Goal: Task Accomplishment & Management: Use online tool/utility

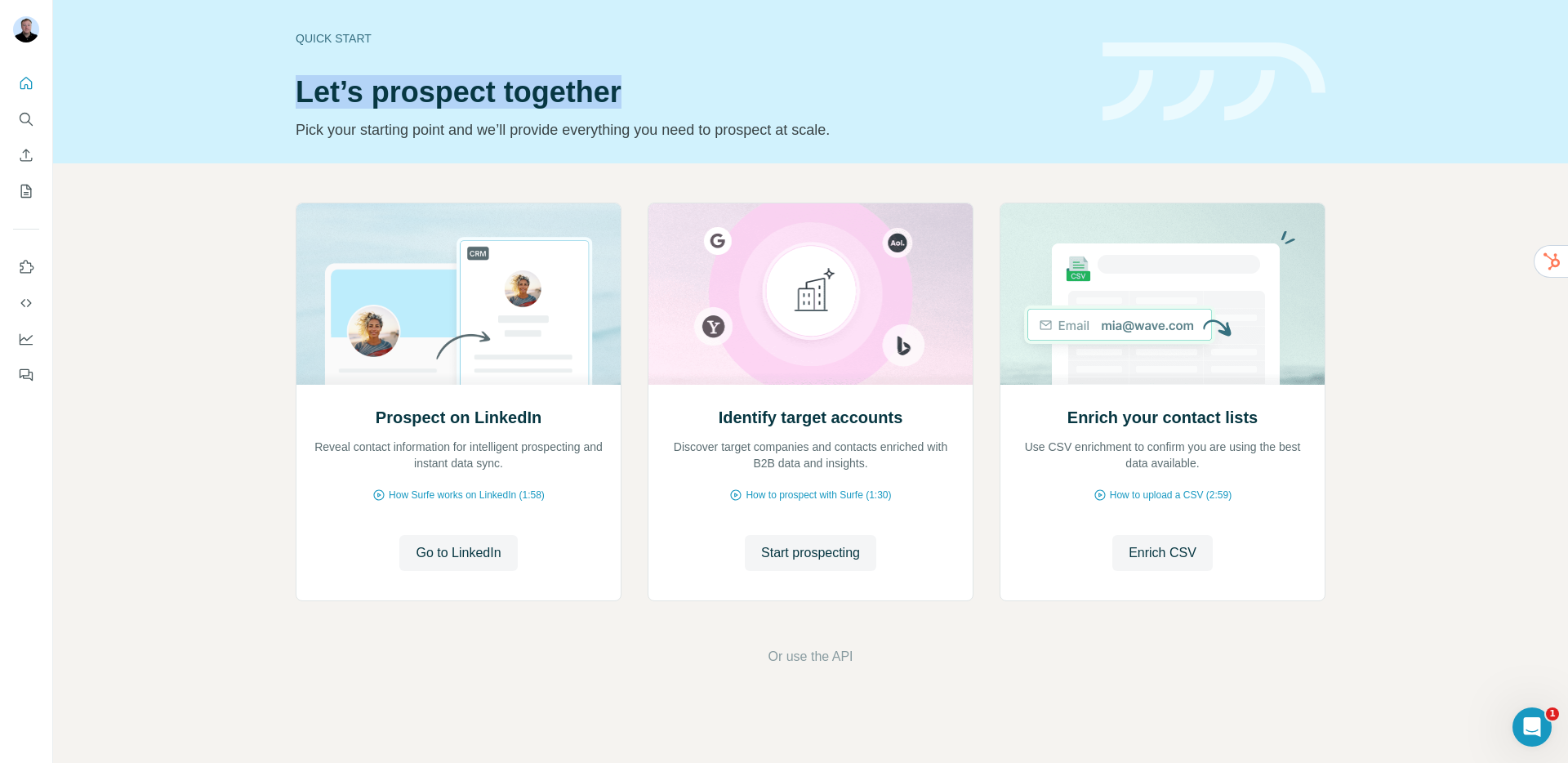
drag, startPoint x: 300, startPoint y: 97, endPoint x: 636, endPoint y: 94, distance: 336.0
click at [636, 94] on h1 "Let’s prospect together" at bounding box center [689, 93] width 787 height 32
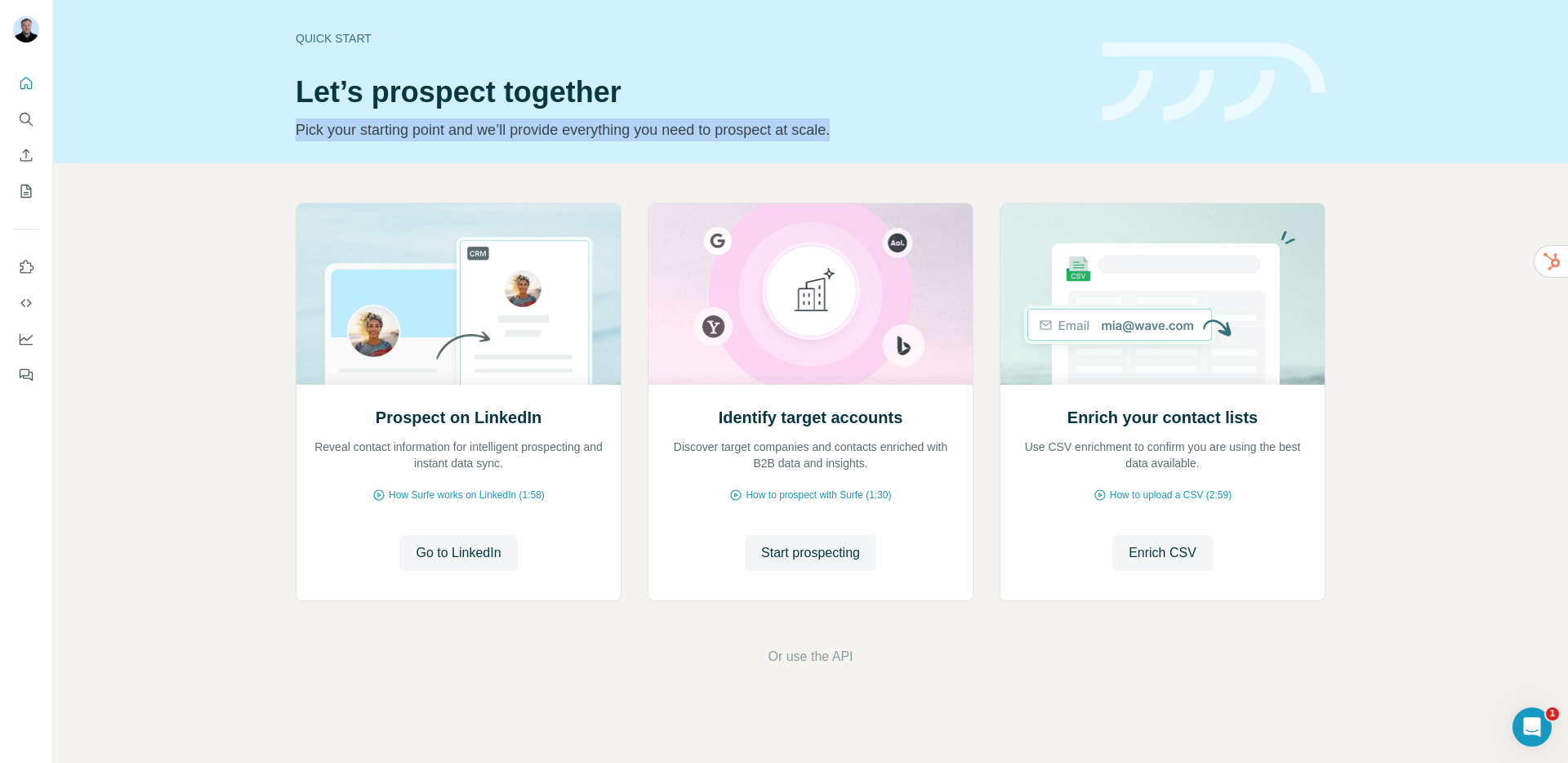
drag, startPoint x: 889, startPoint y: 127, endPoint x: 294, endPoint y: 126, distance: 595.0
click at [294, 126] on div "Quick start Let’s prospect together Pick your starting point and we’ll provide …" at bounding box center [810, 81] width 1515 height 163
click at [327, 124] on p "Pick your starting point and we’ll provide everything you need to prospect at s…" at bounding box center [689, 130] width 787 height 23
drag, startPoint x: 889, startPoint y: 125, endPoint x: 295, endPoint y: 127, distance: 594.0
click at [295, 127] on p "Pick your starting point and we’ll provide everything you need to prospect at s…" at bounding box center [689, 130] width 787 height 23
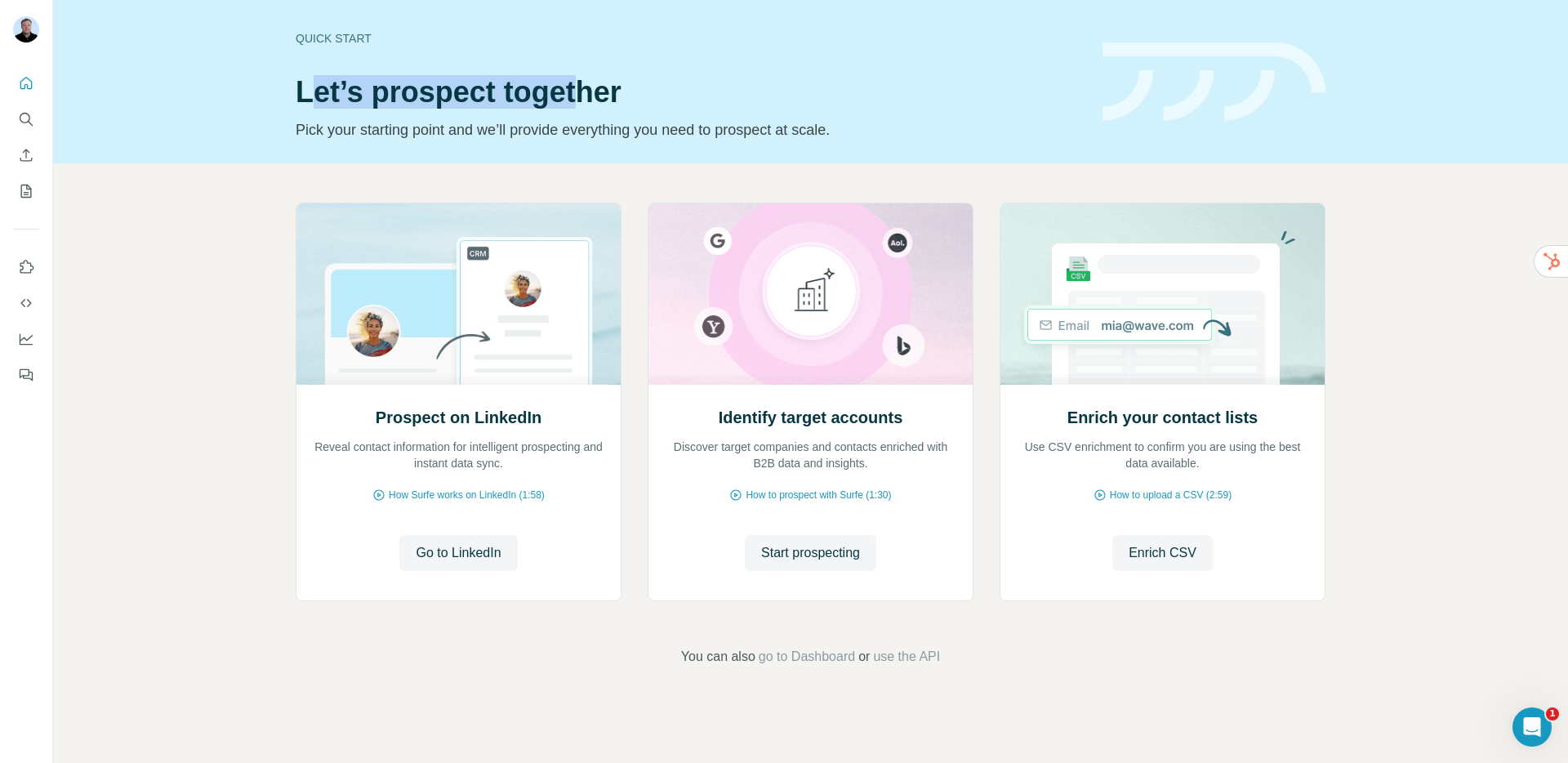
drag, startPoint x: 311, startPoint y: 93, endPoint x: 578, endPoint y: 98, distance: 267.0
click at [578, 98] on h1 "Let’s prospect together" at bounding box center [689, 93] width 787 height 32
click at [305, 96] on h1 "Let’s prospect together" at bounding box center [689, 93] width 787 height 32
click at [790, 556] on span "Start prospecting" at bounding box center [810, 553] width 98 height 20
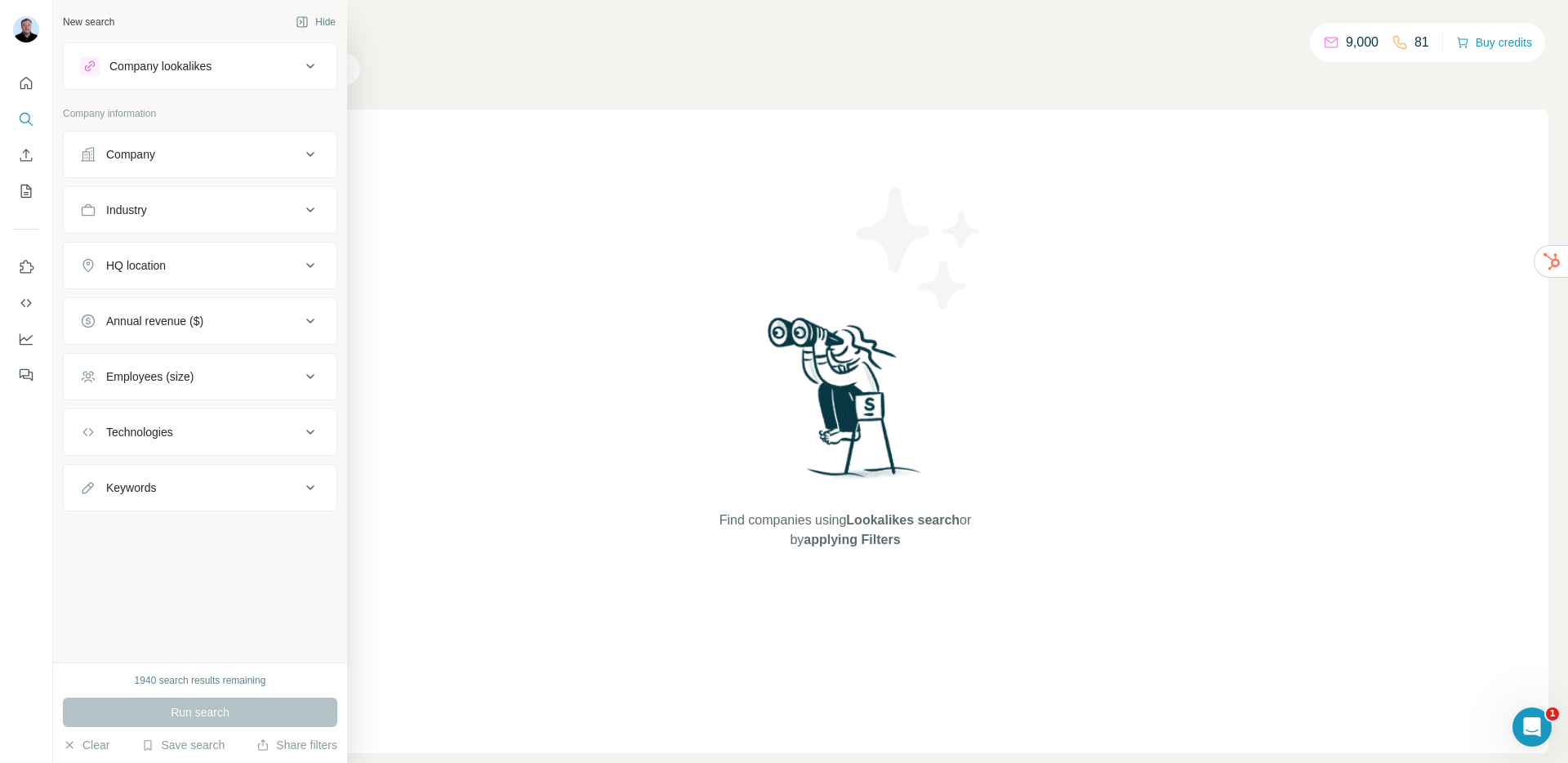
click at [143, 169] on button "Company" at bounding box center [199, 154] width 272 height 39
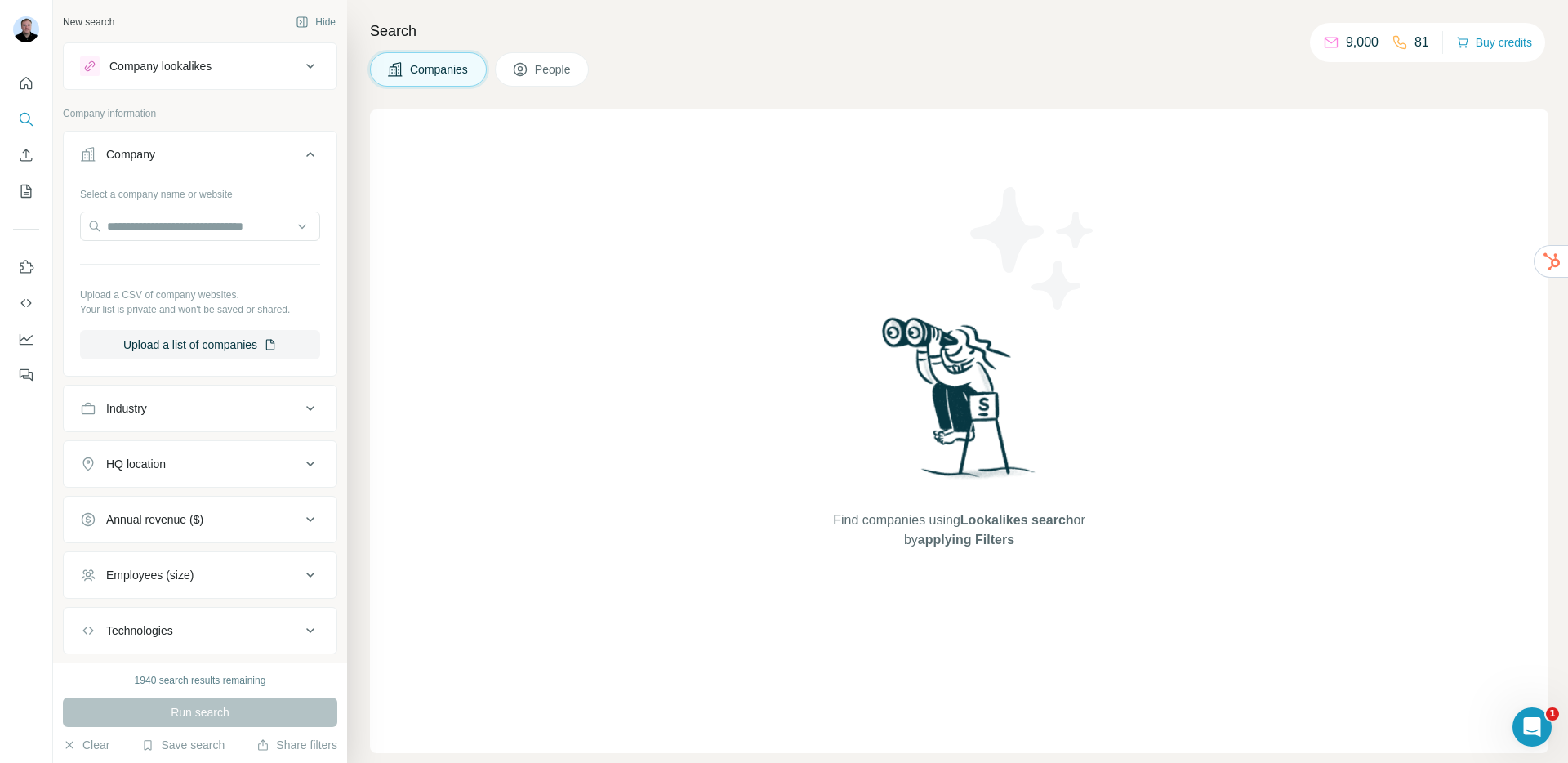
click at [183, 77] on button "Company lookalikes" at bounding box center [199, 66] width 272 height 39
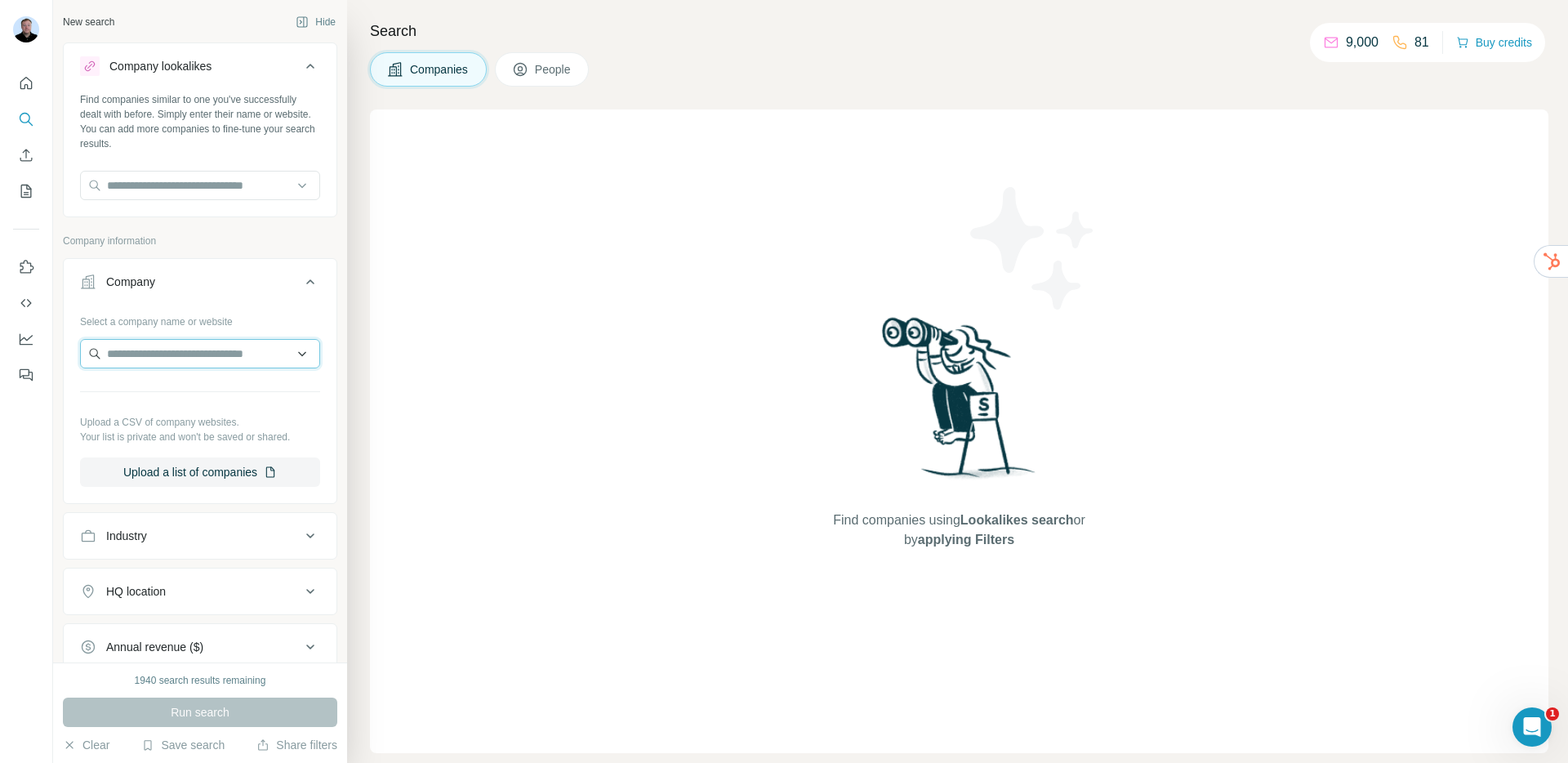
click at [171, 350] on input "text" at bounding box center [199, 353] width 240 height 30
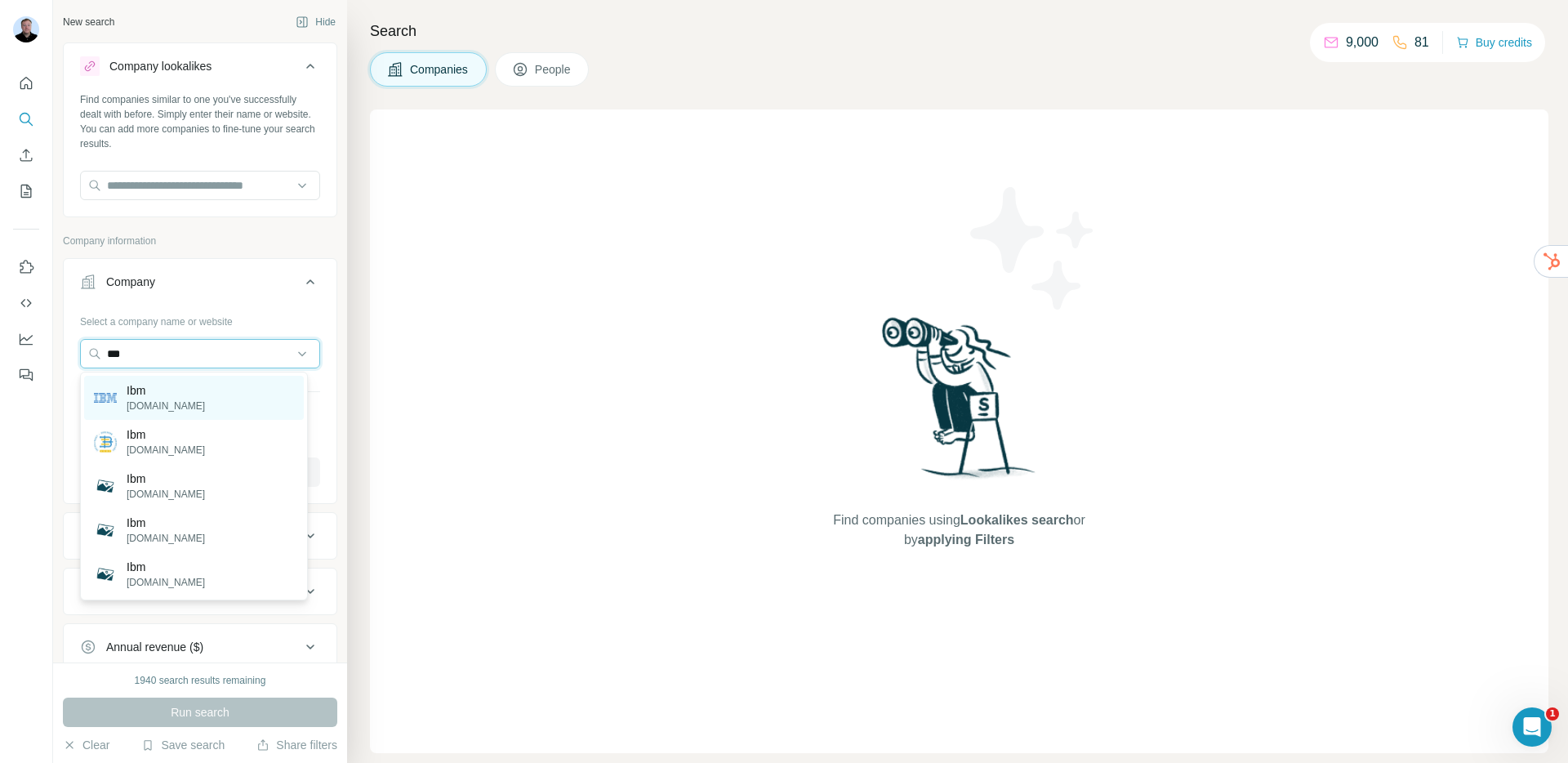
type input "***"
click at [197, 403] on div "Ibm ibm.com" at bounding box center [193, 398] width 220 height 44
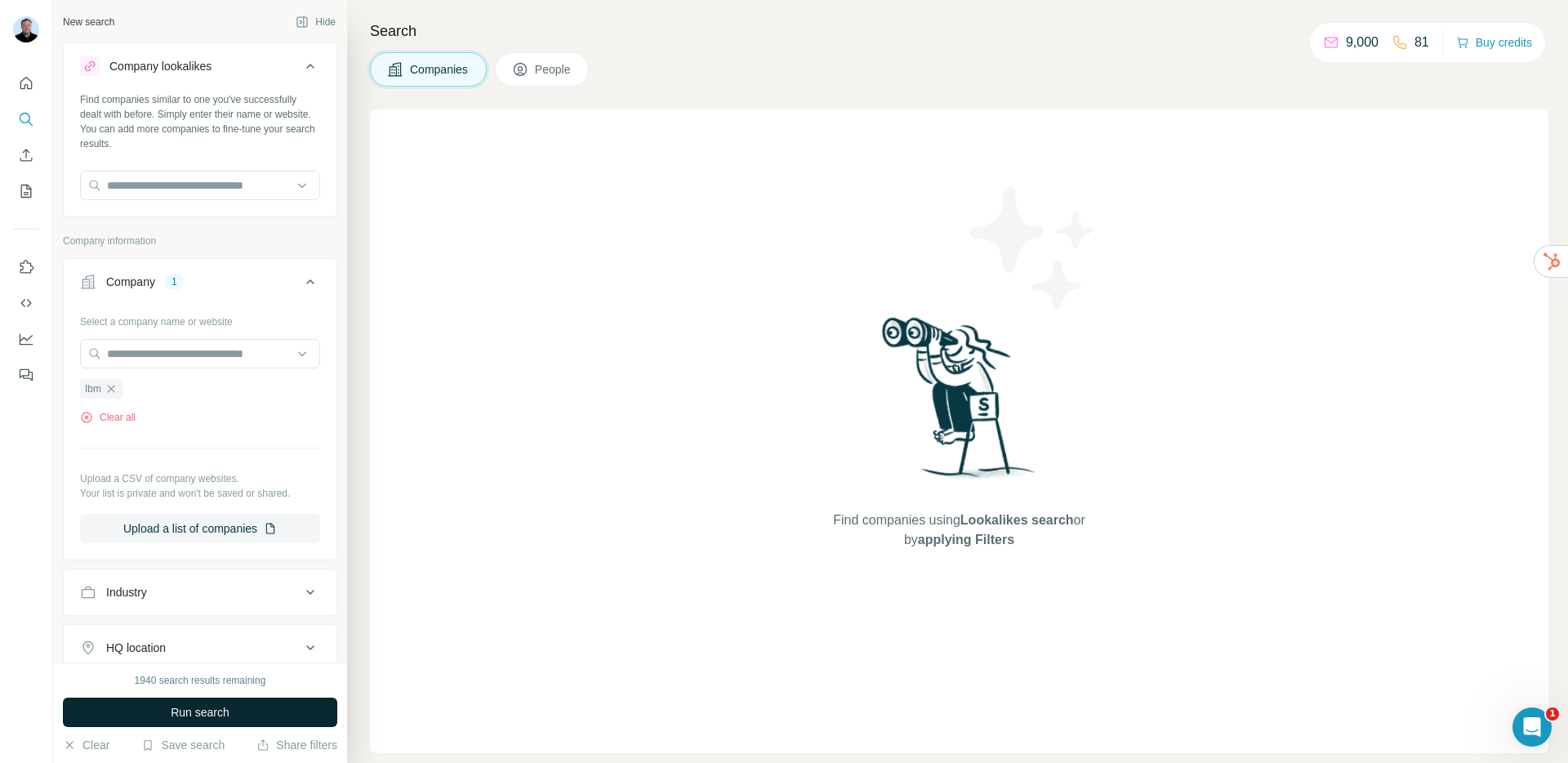
click at [246, 713] on button "Run search" at bounding box center [199, 712] width 274 height 30
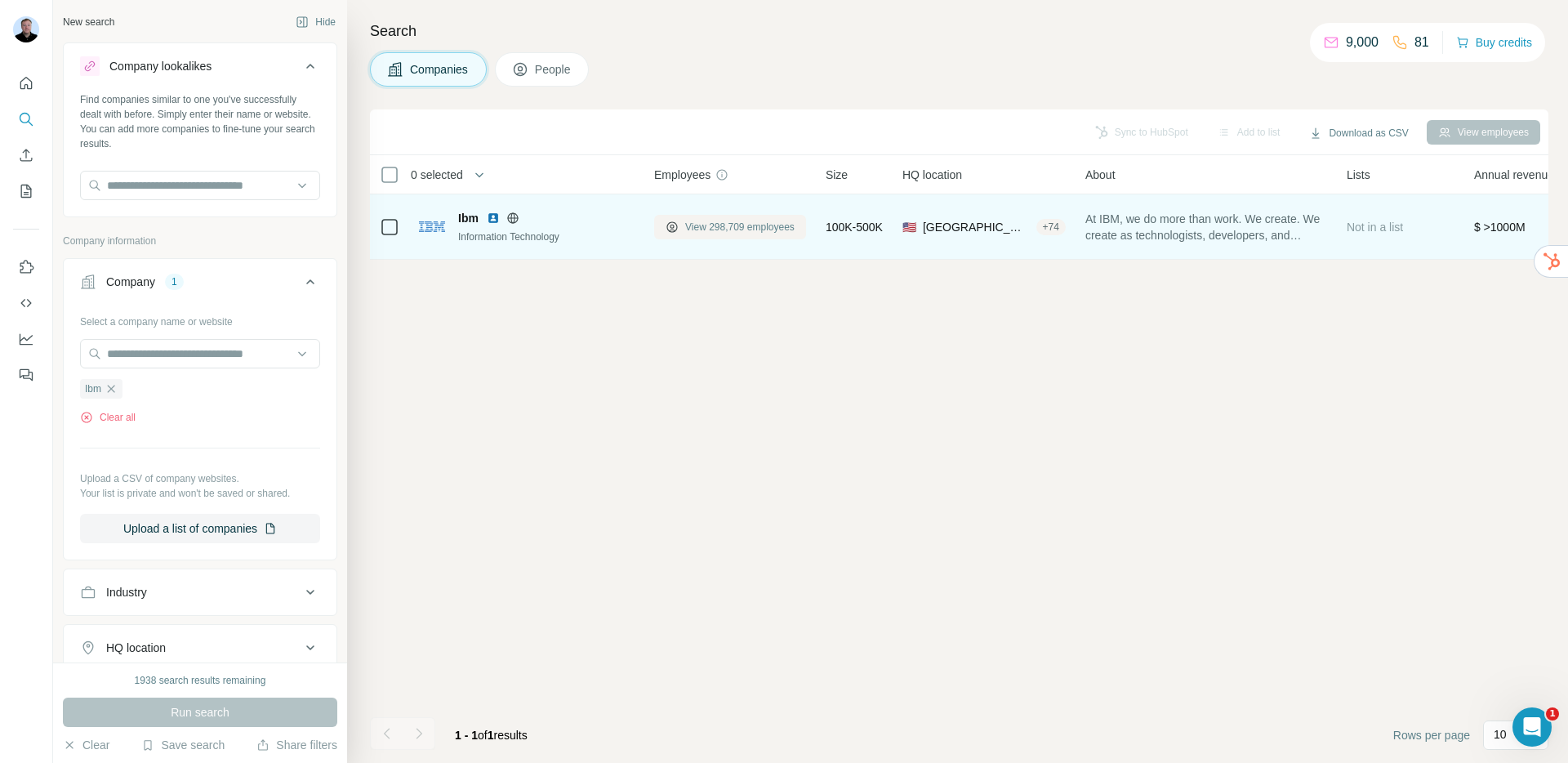
click at [731, 233] on button "View 298,709 employees" at bounding box center [730, 227] width 152 height 25
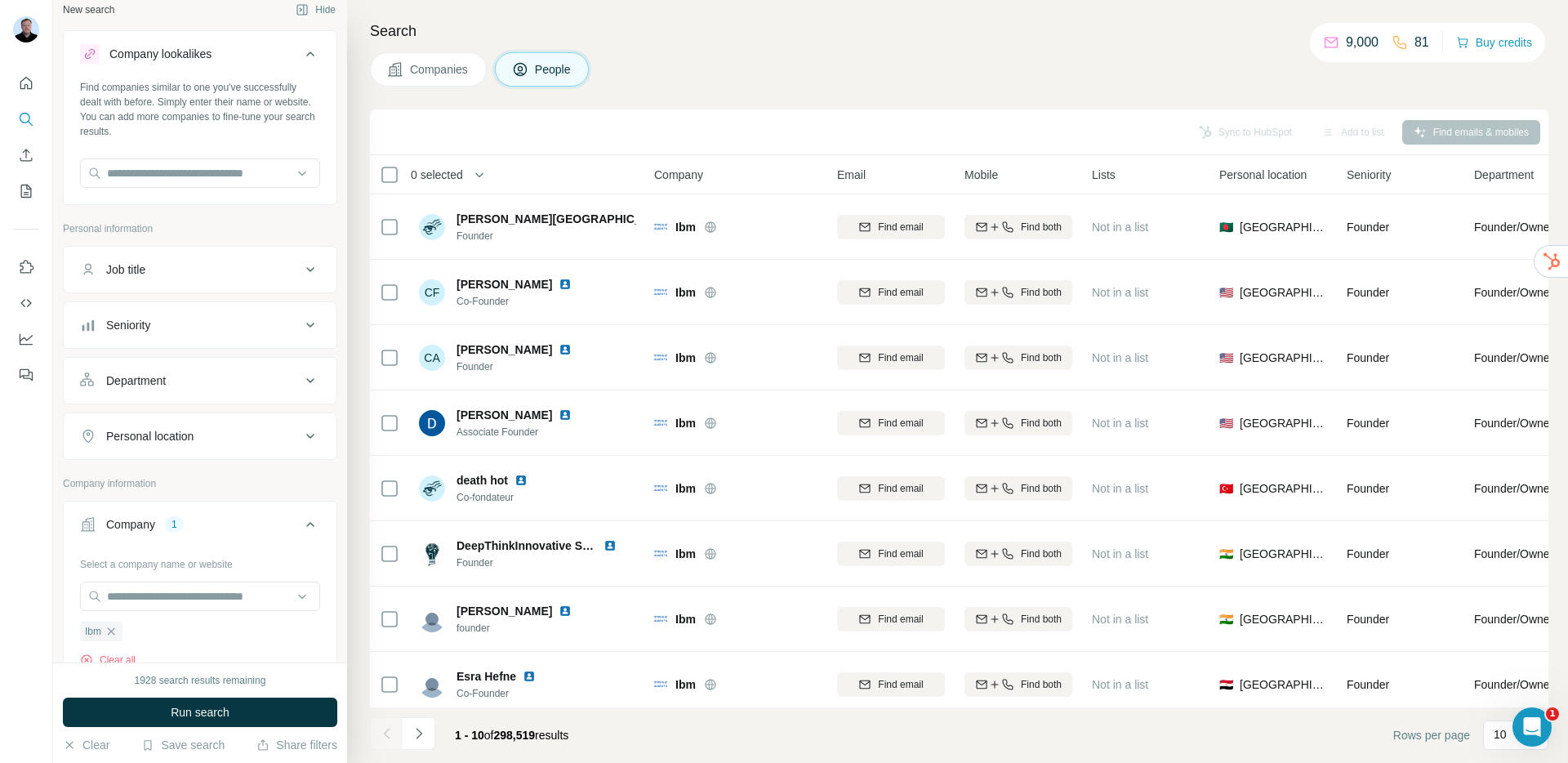
scroll to position [26, 0]
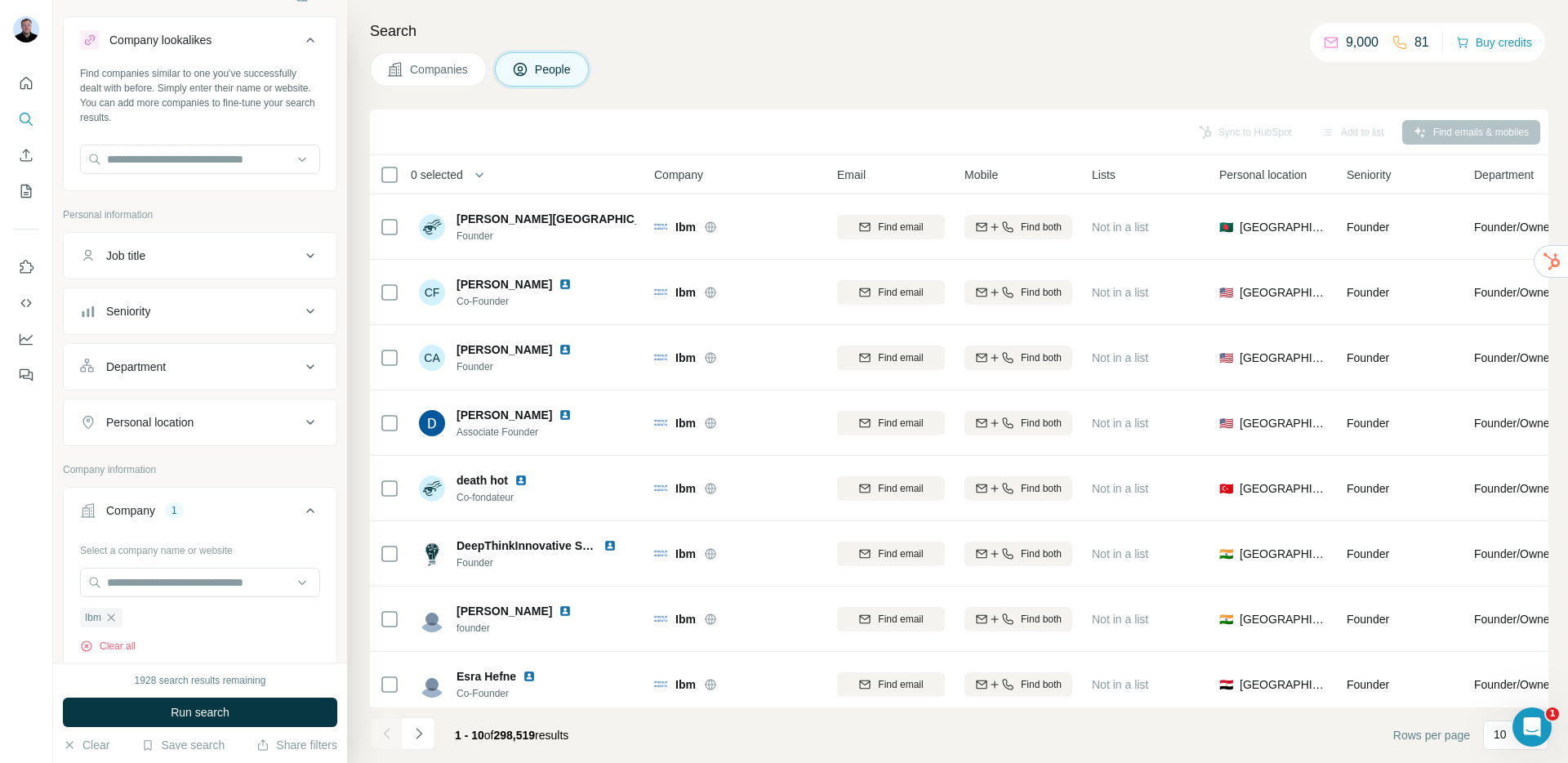
click at [181, 261] on div "Job title" at bounding box center [190, 255] width 221 height 16
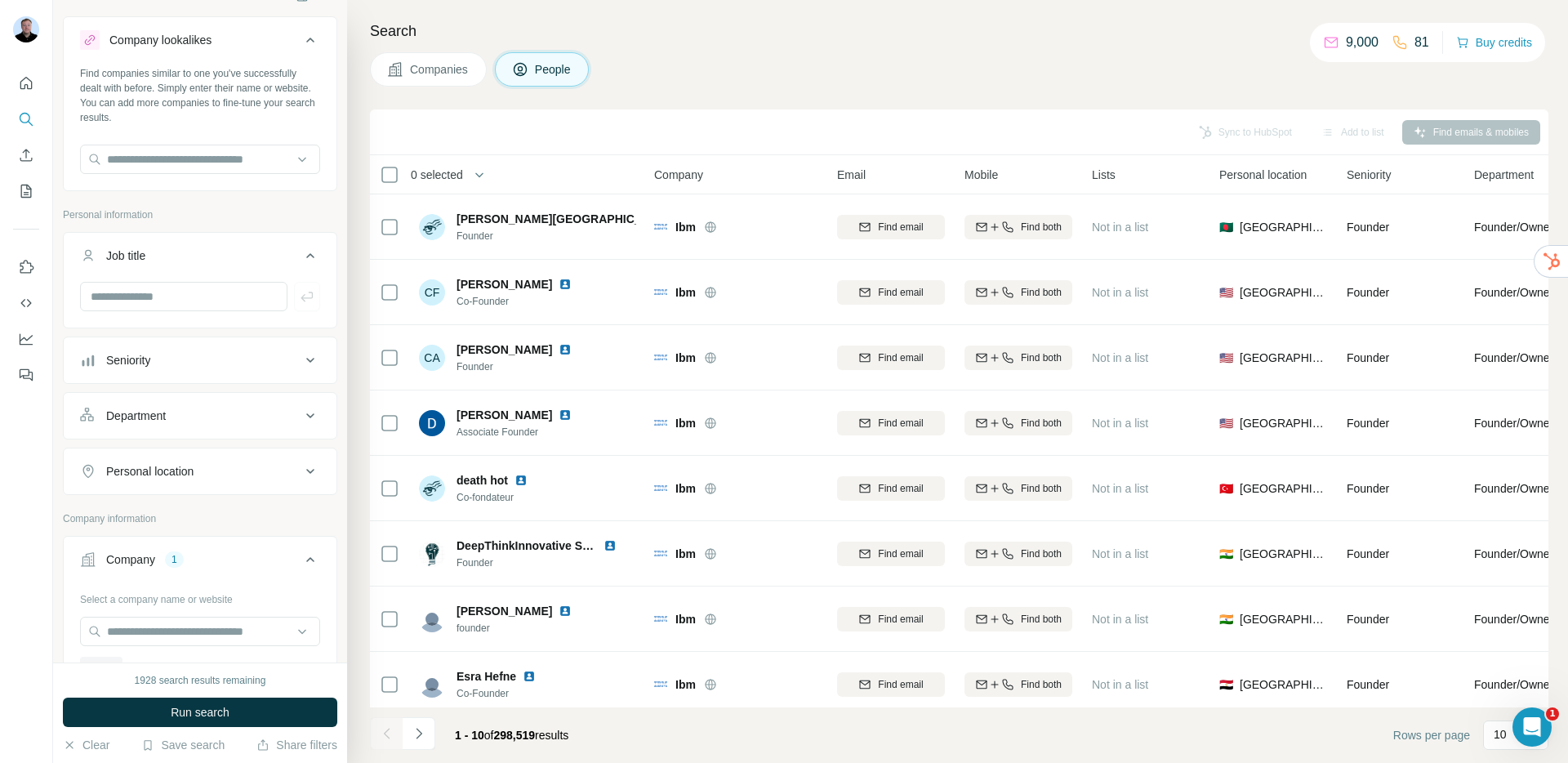
click at [160, 356] on div "Seniority" at bounding box center [190, 360] width 221 height 16
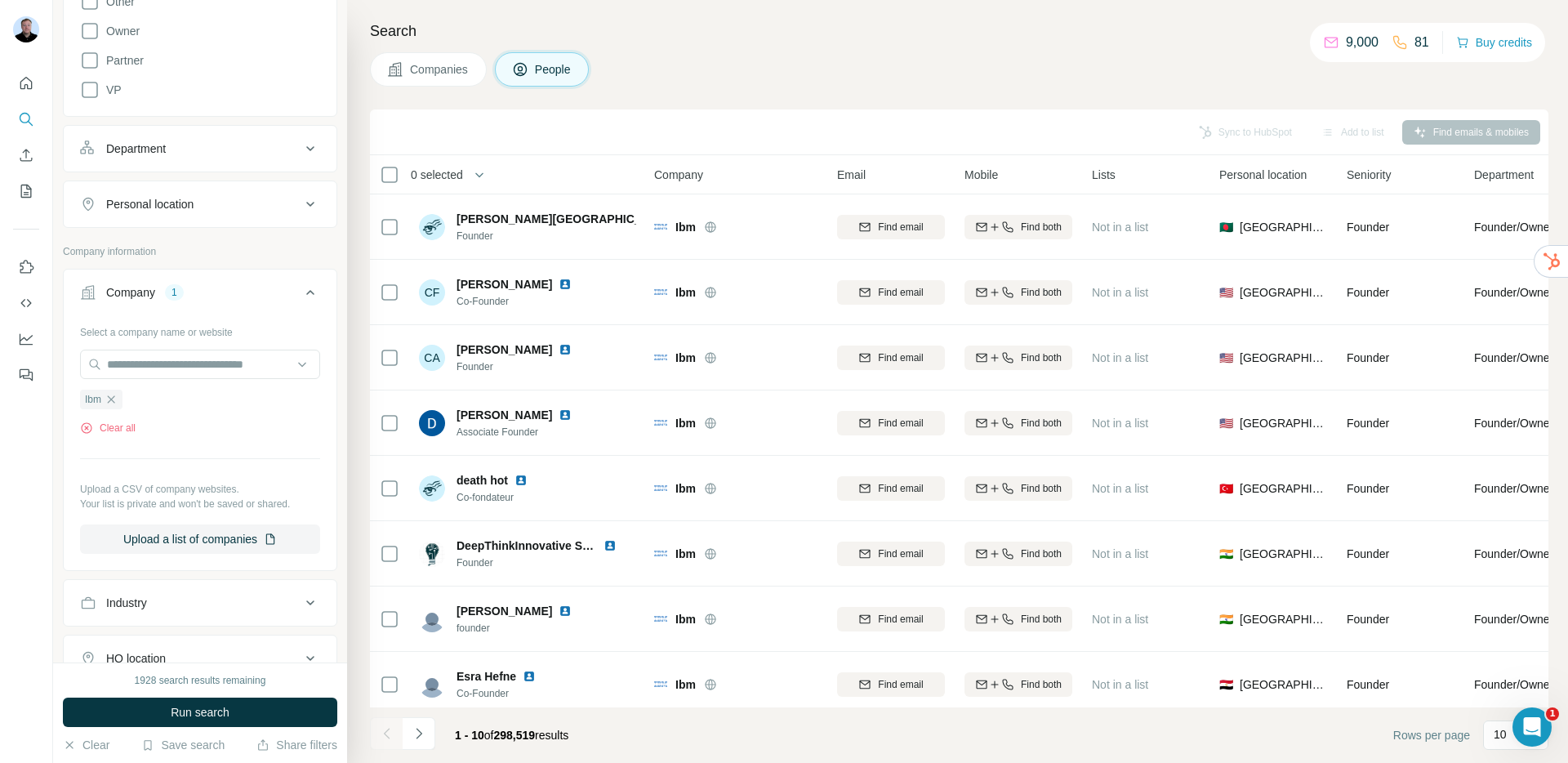
scroll to position [623, 0]
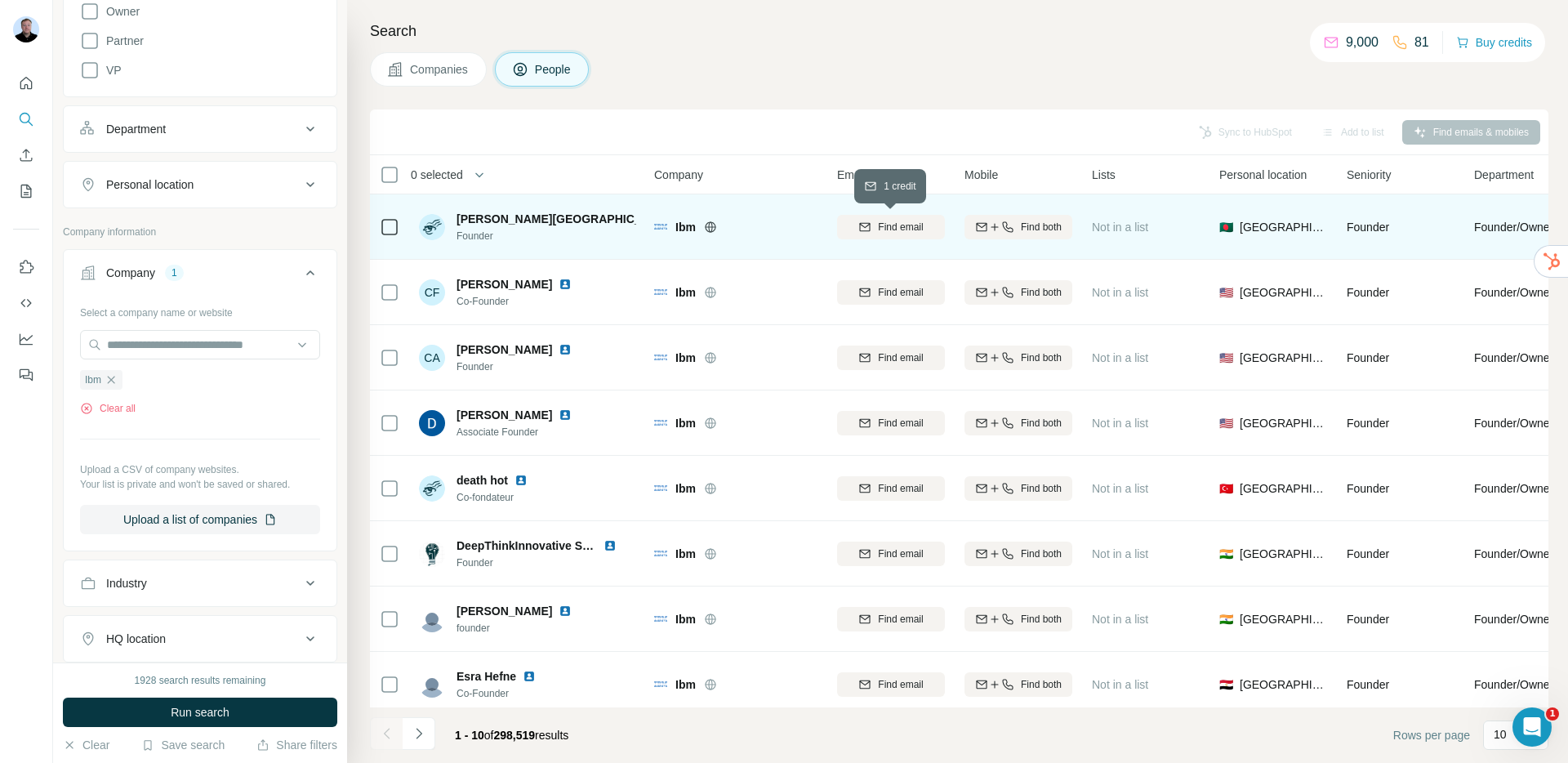
click at [909, 227] on span "Find email" at bounding box center [900, 227] width 45 height 14
click at [1046, 228] on span "Find both" at bounding box center [1041, 227] width 41 height 14
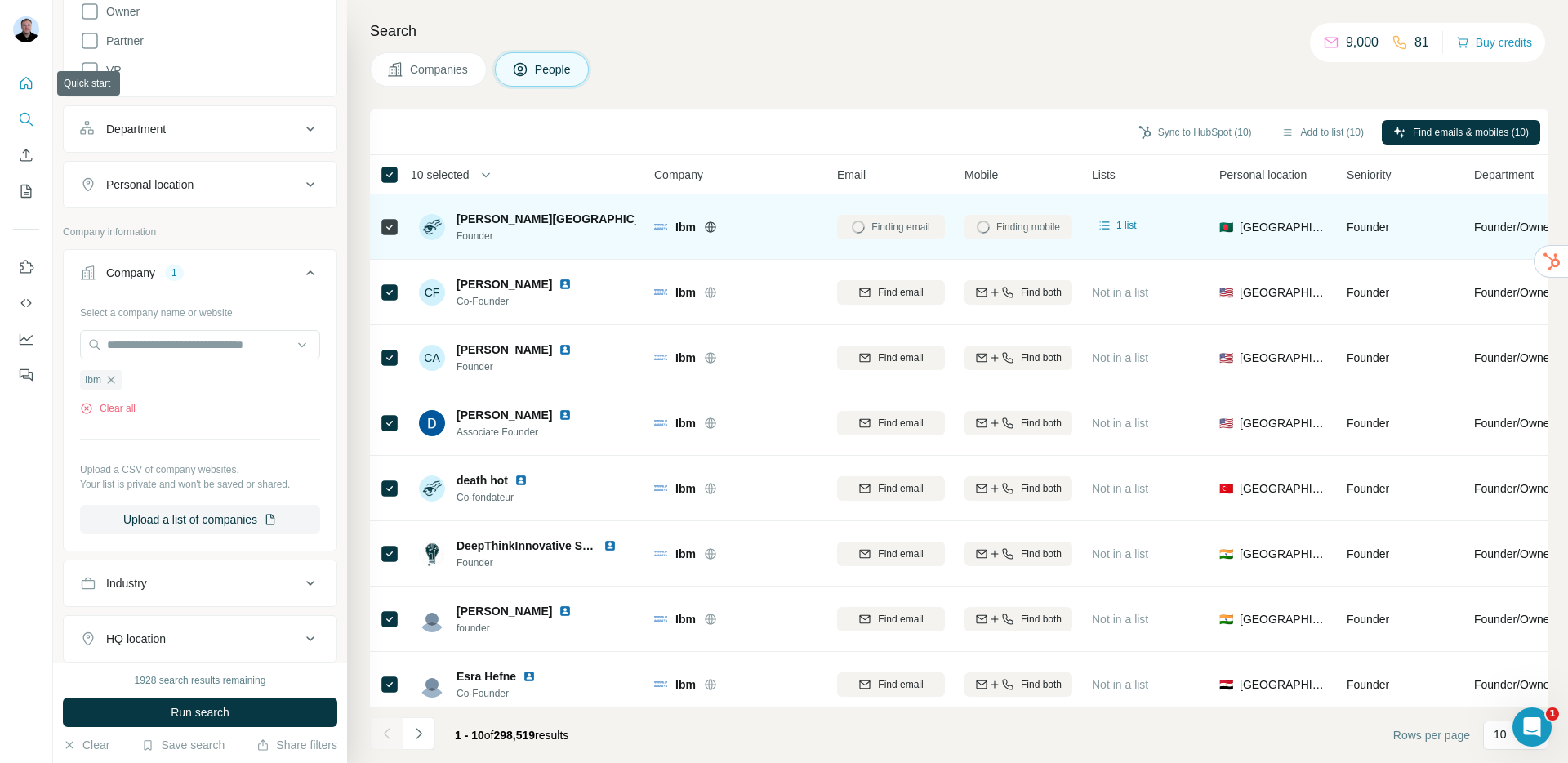
click at [32, 81] on icon "Quick start" at bounding box center [25, 83] width 16 height 16
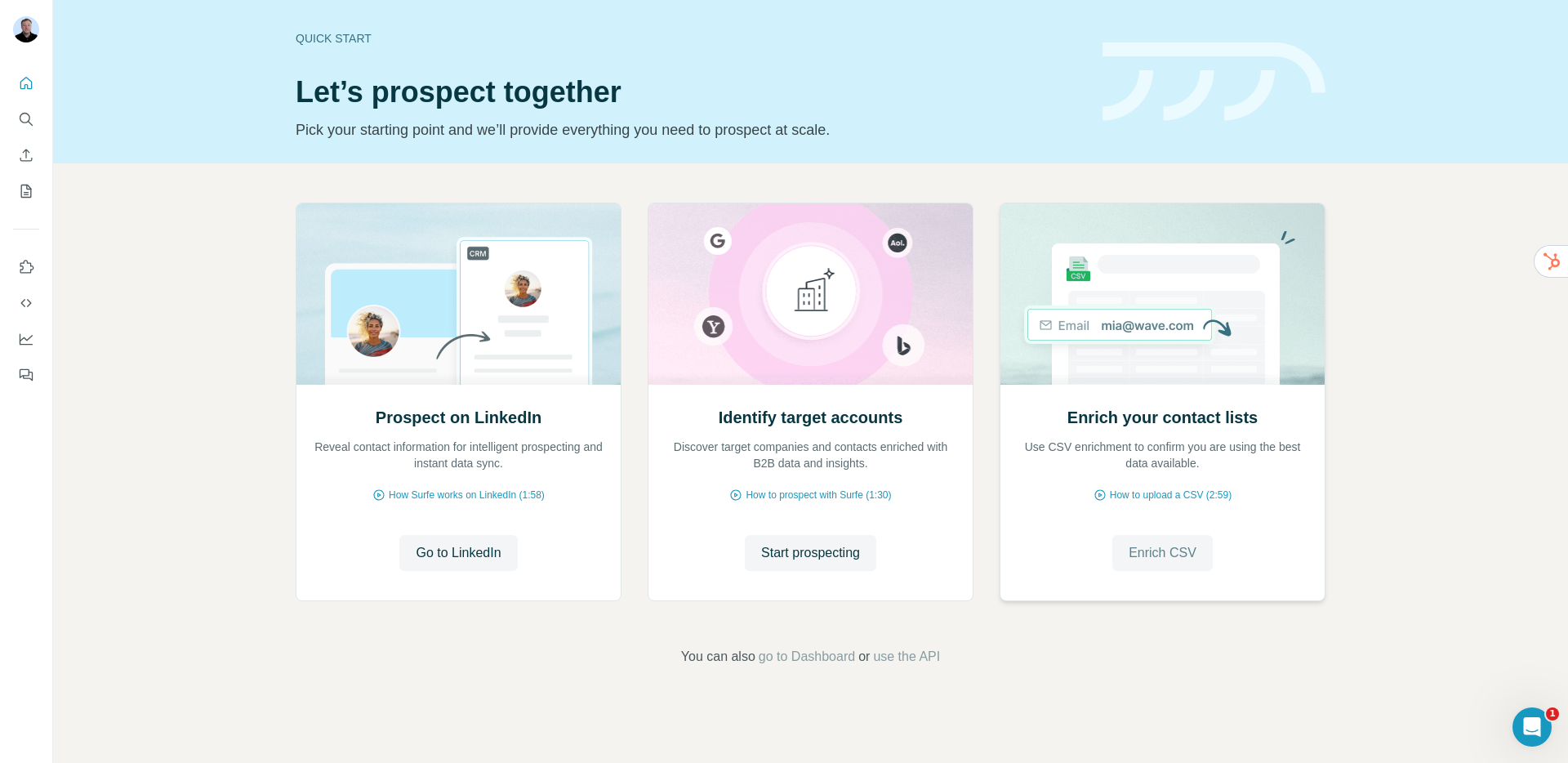
click at [1150, 554] on span "Enrich CSV" at bounding box center [1162, 553] width 68 height 20
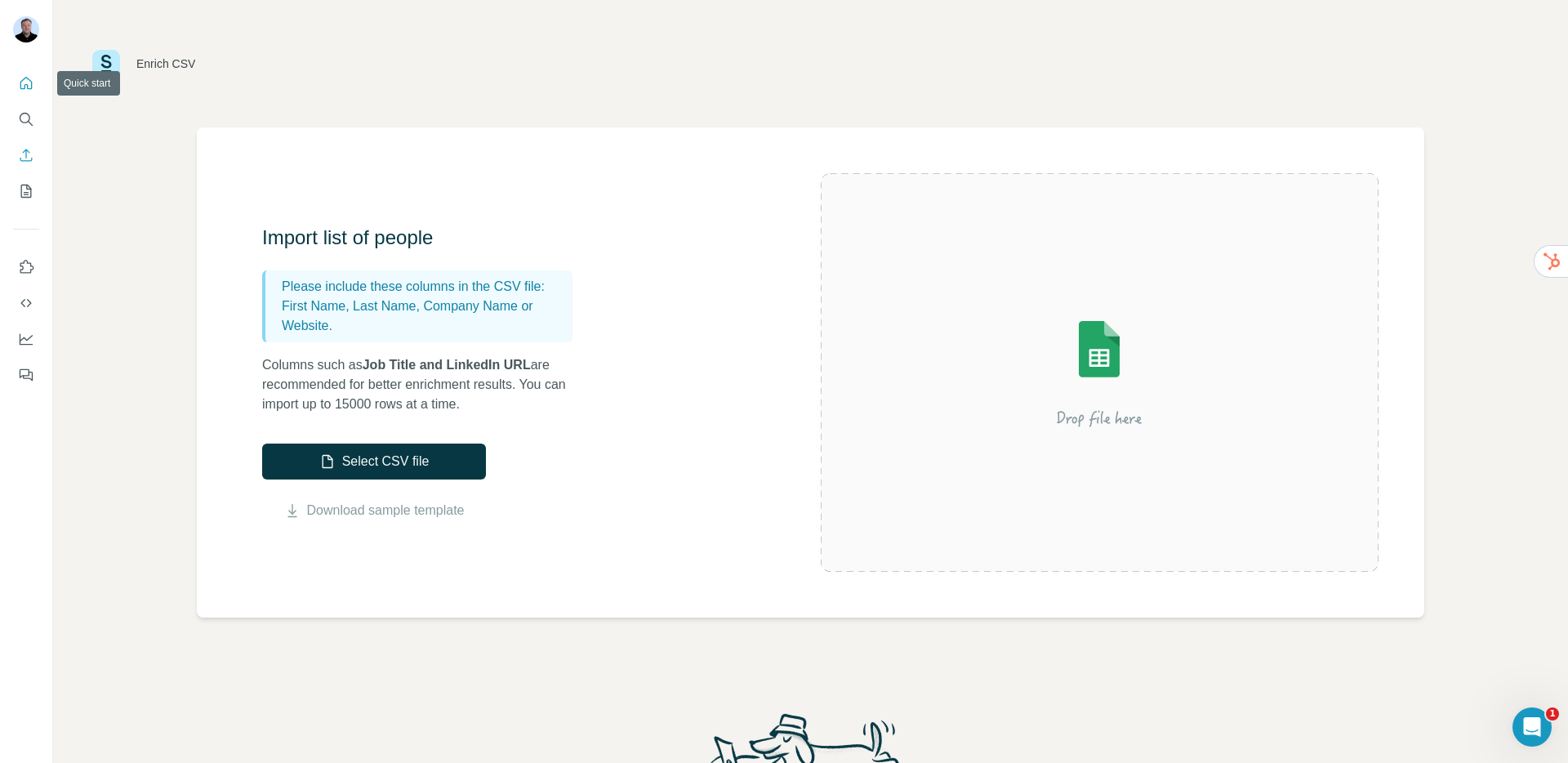
click at [25, 84] on icon "Quick start" at bounding box center [26, 82] width 12 height 12
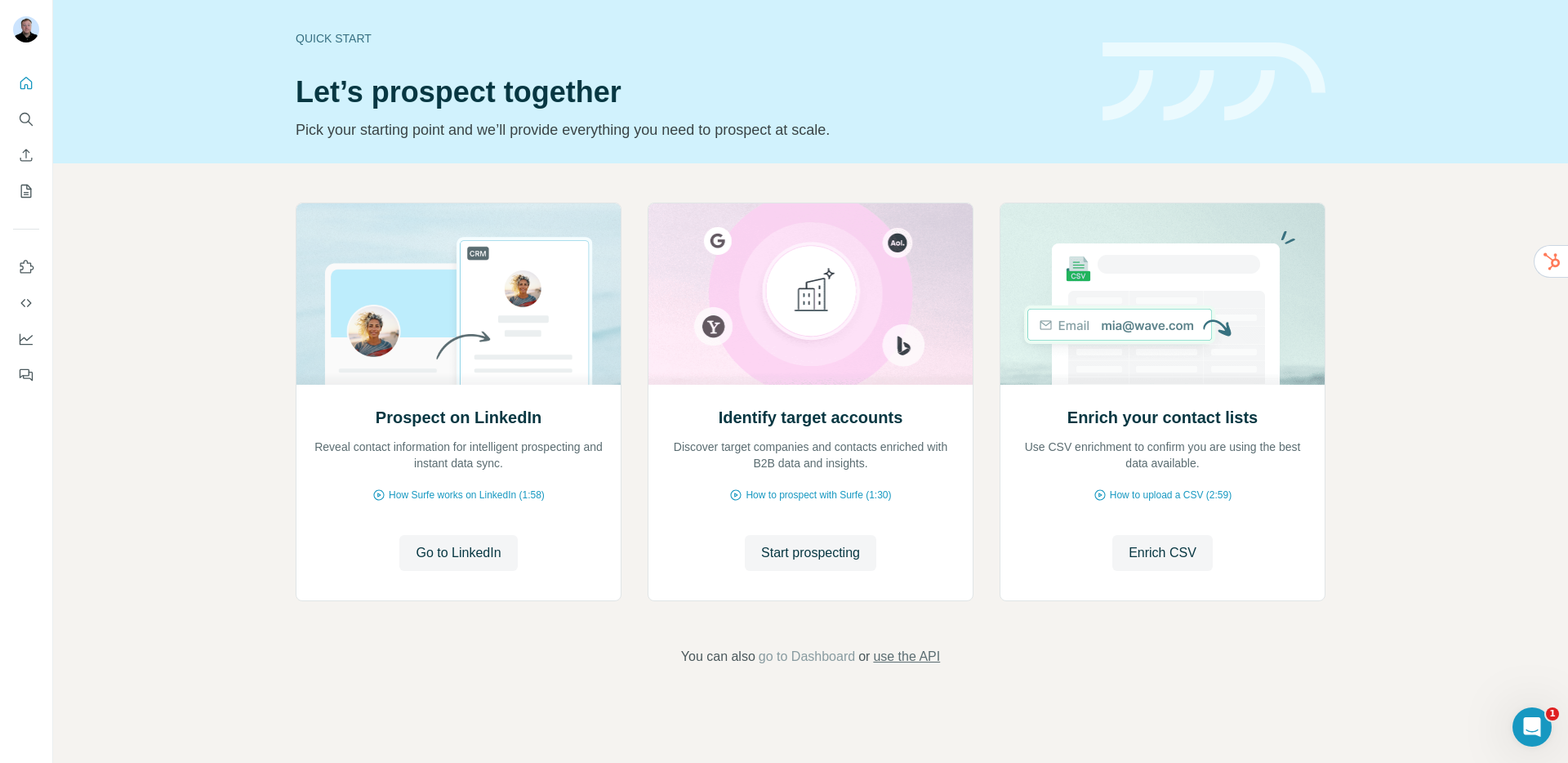
click at [899, 655] on span "use the API" at bounding box center [906, 656] width 67 height 20
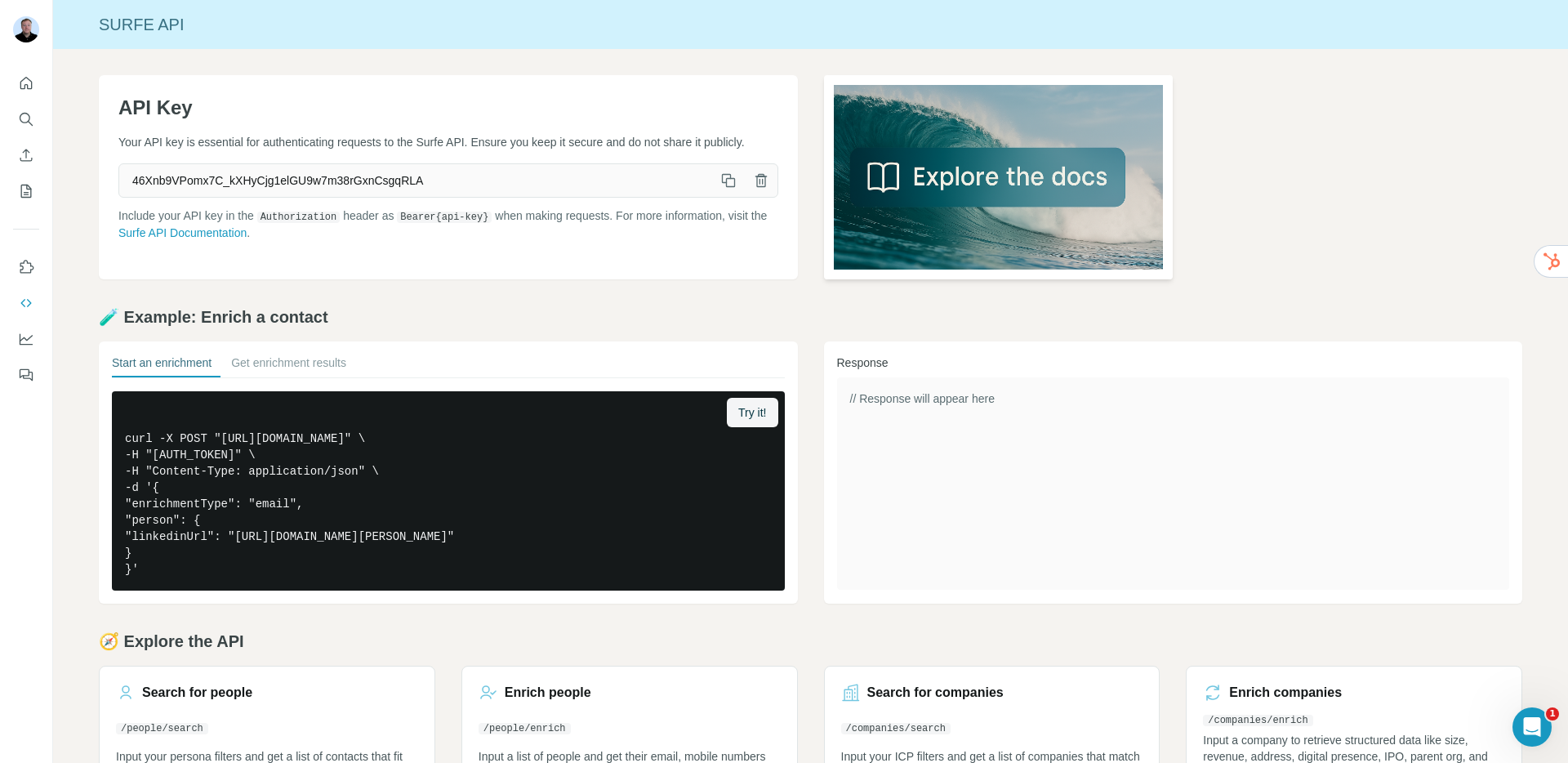
click at [990, 175] on img at bounding box center [999, 177] width 350 height 205
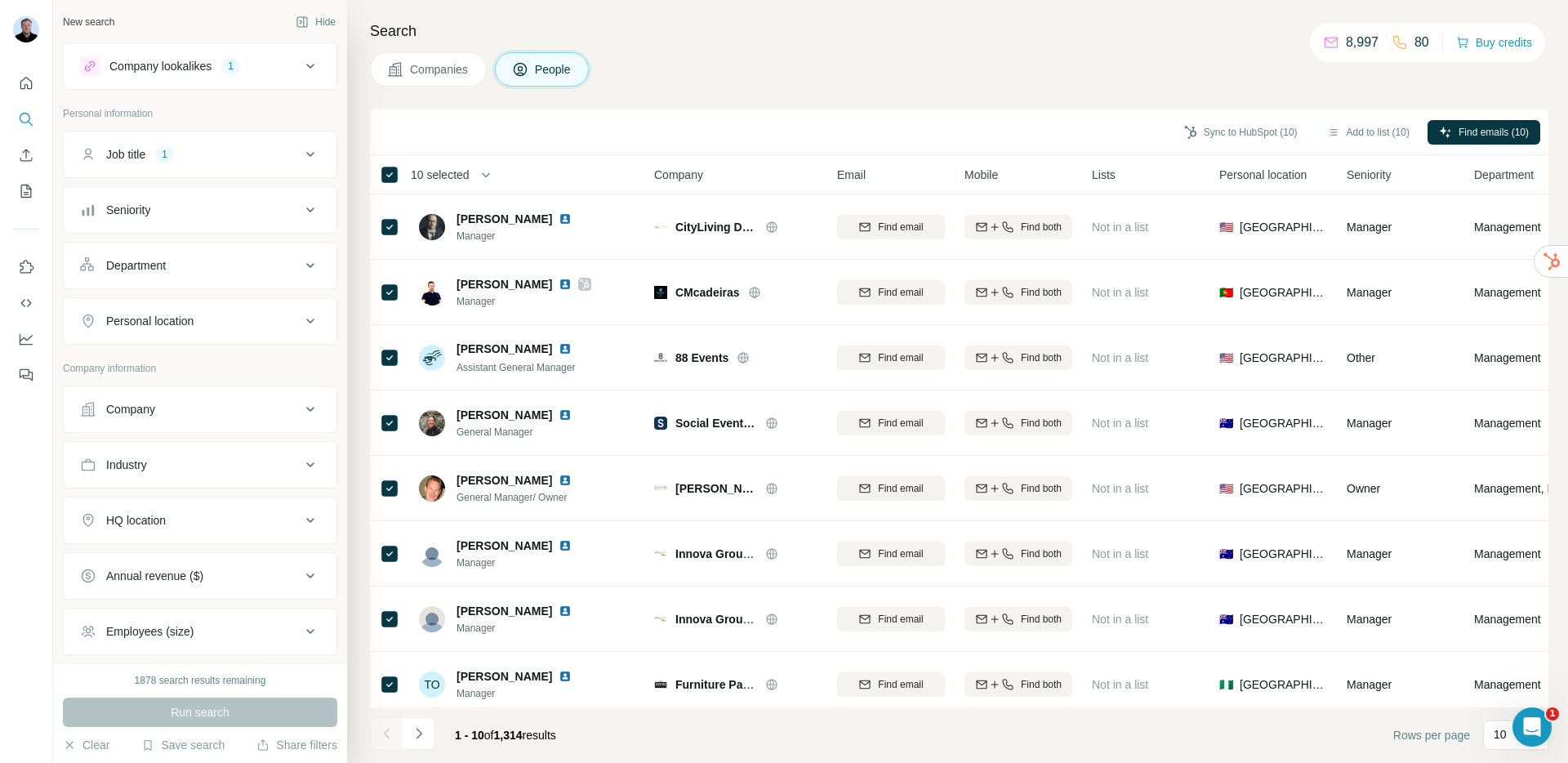
click at [549, 78] on button "People" at bounding box center [542, 70] width 95 height 34
click at [277, 62] on div "Company lookalikes 1" at bounding box center [190, 65] width 221 height 20
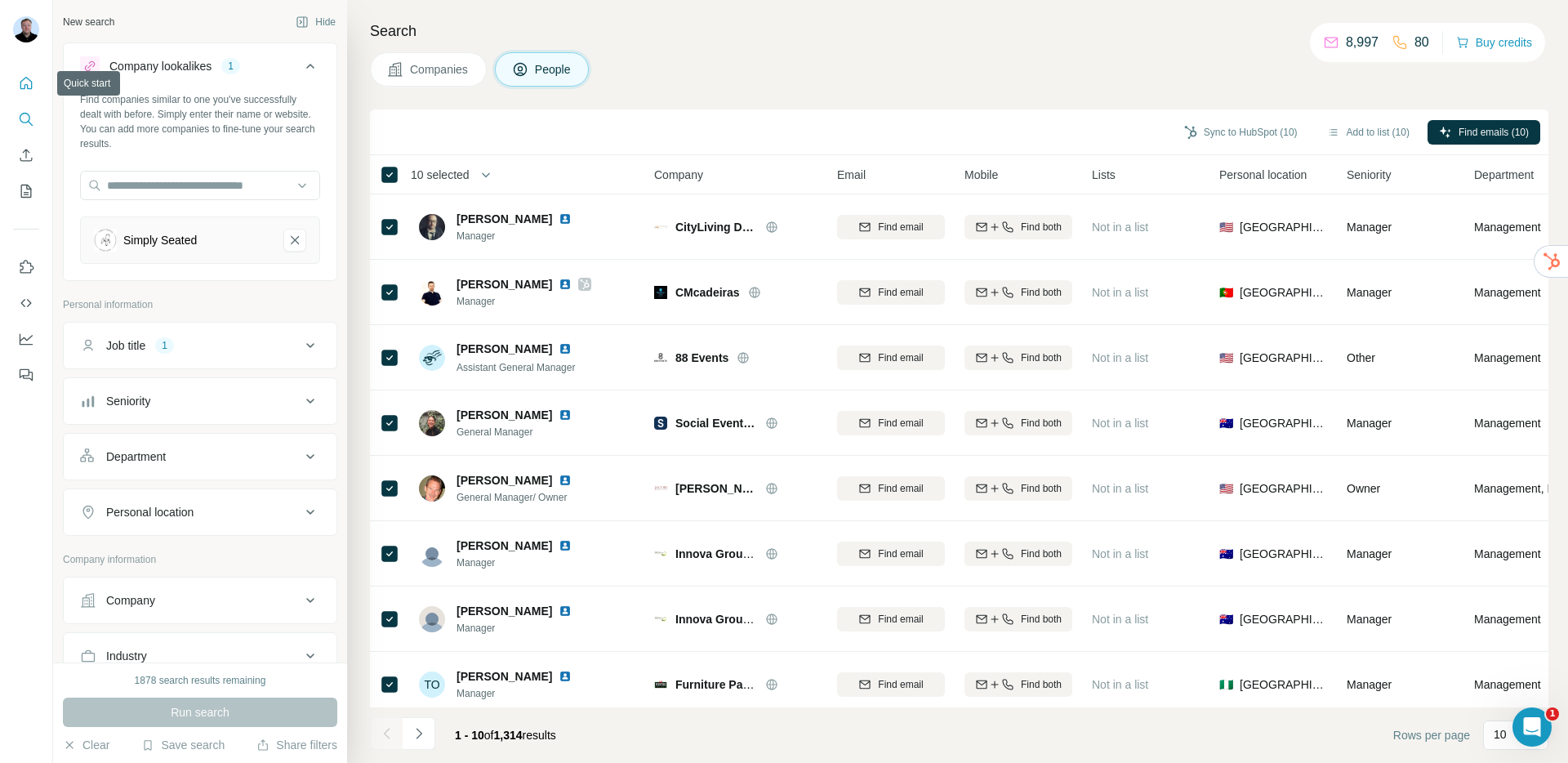
click at [15, 86] on button "Quick start" at bounding box center [25, 83] width 26 height 30
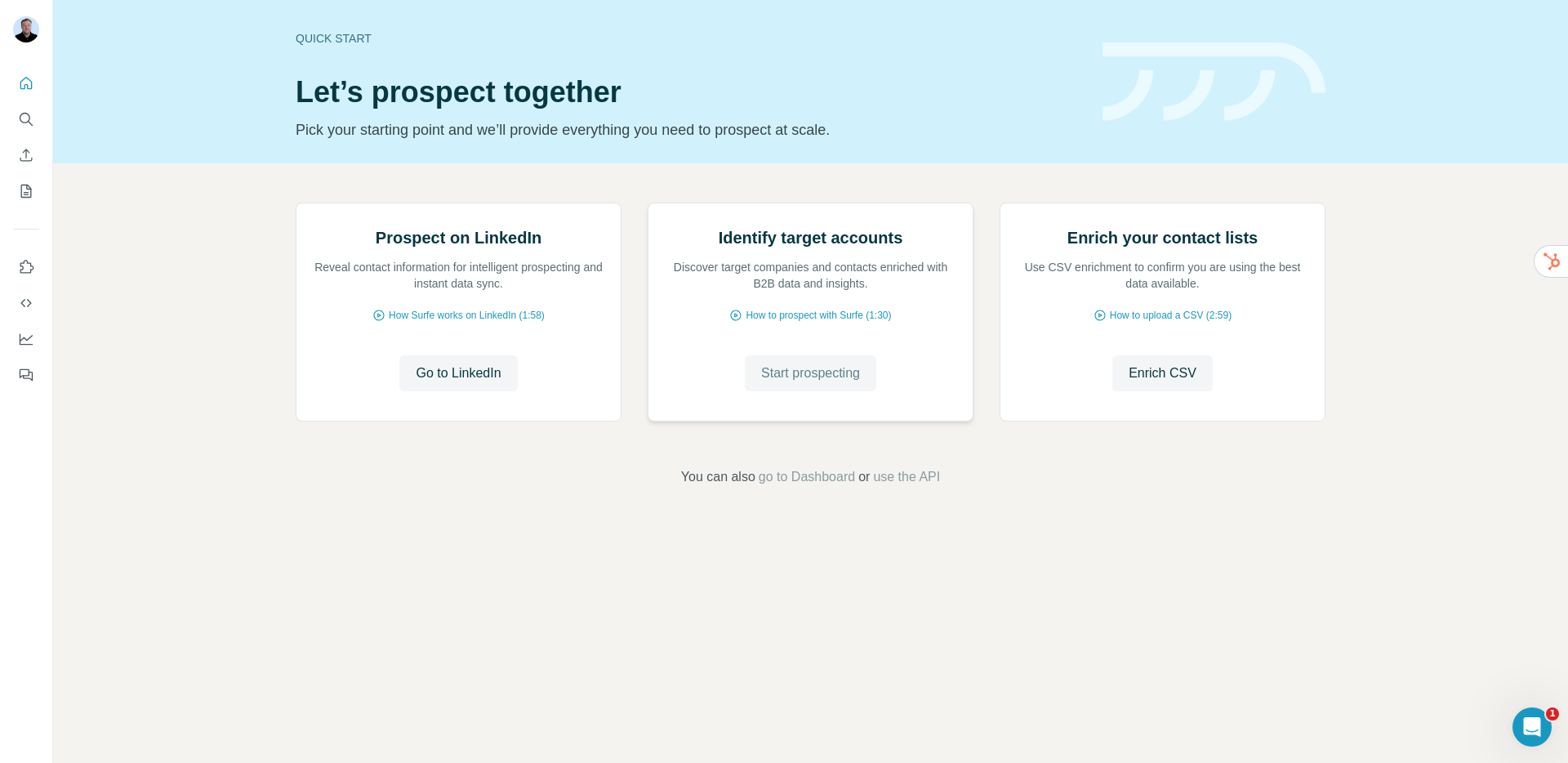
click at [776, 383] on span "Start prospecting" at bounding box center [810, 373] width 98 height 20
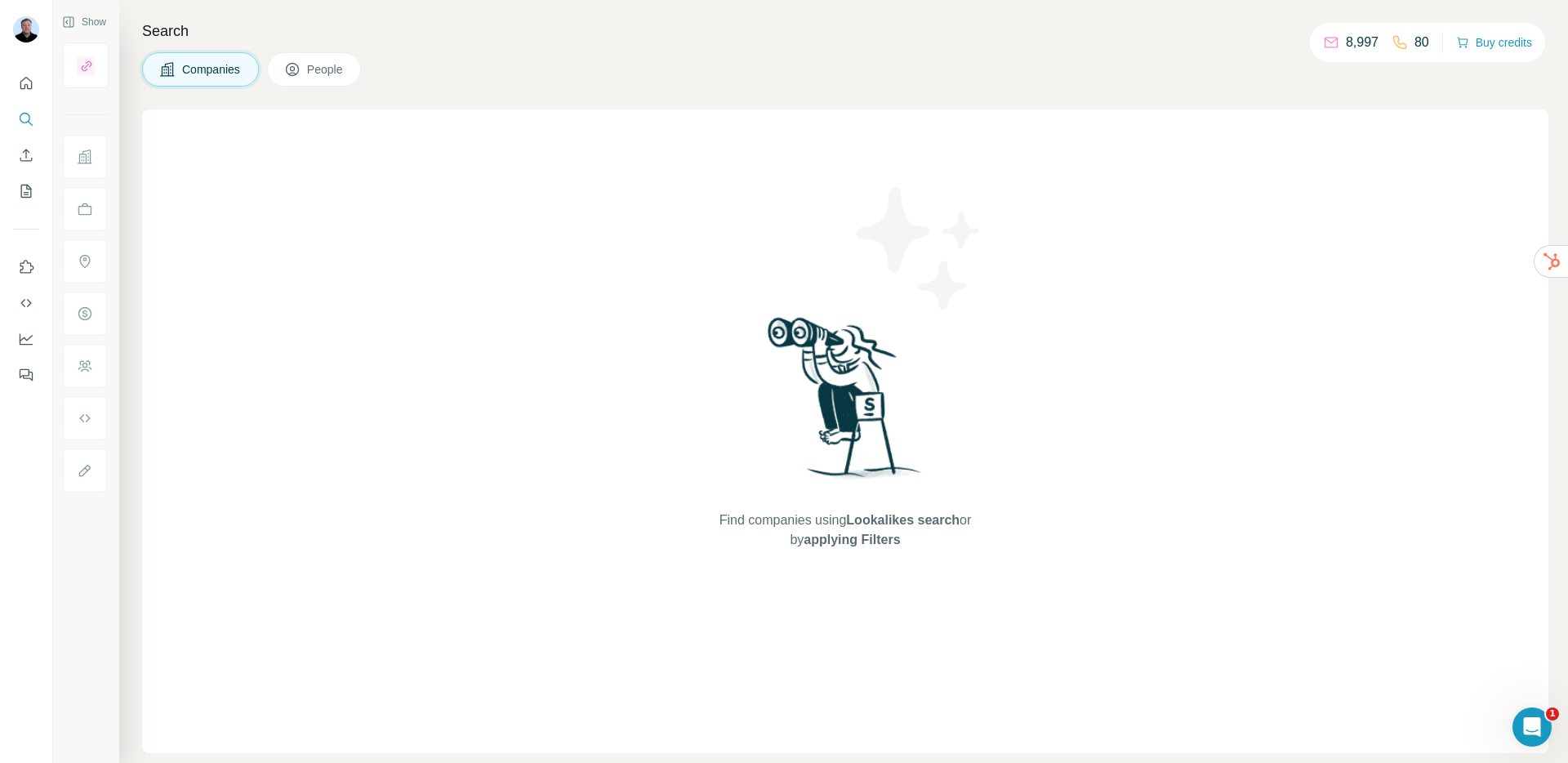
click at [300, 75] on icon at bounding box center [292, 69] width 16 height 16
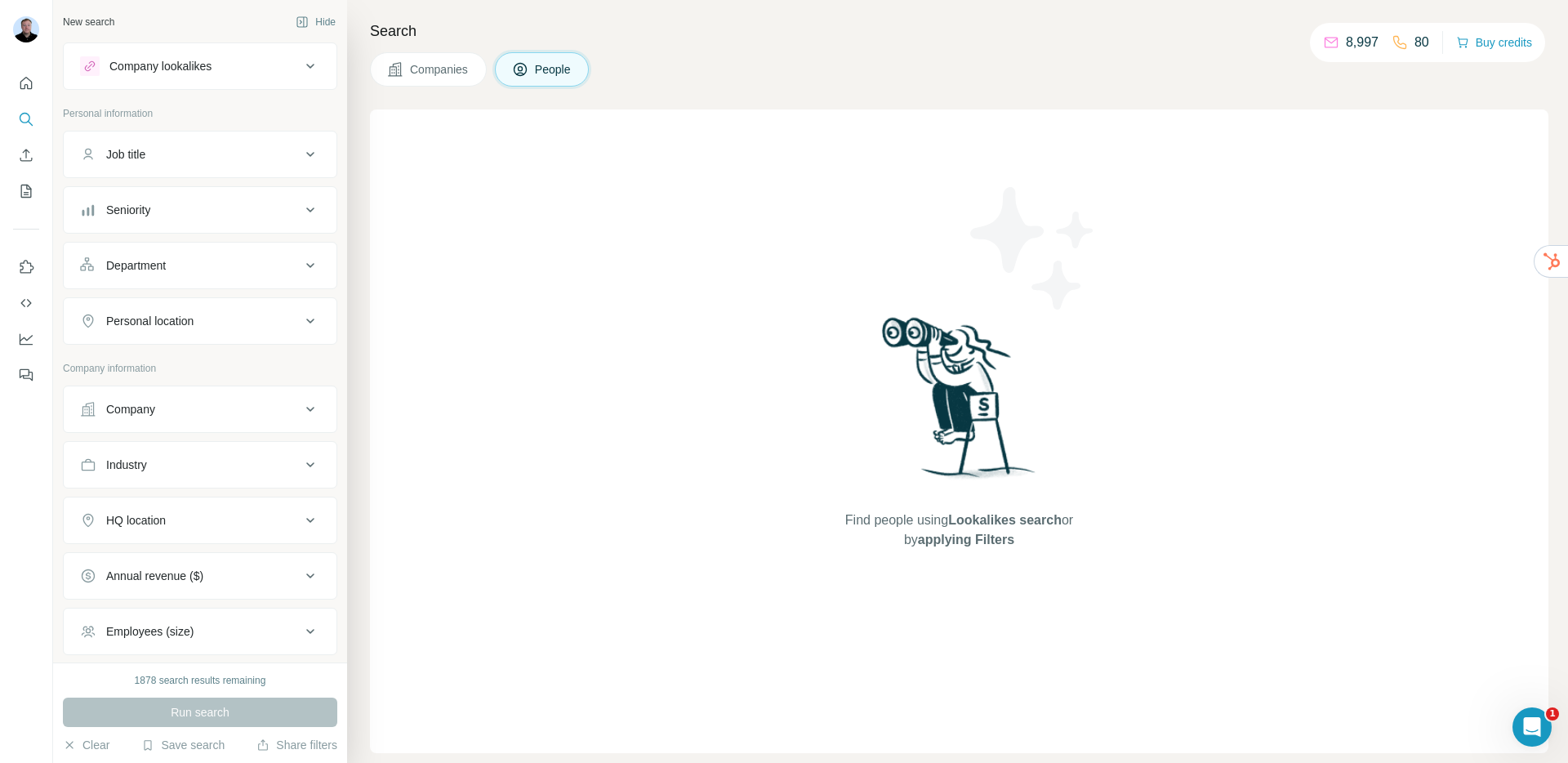
click at [188, 162] on div "Job title" at bounding box center [190, 154] width 221 height 16
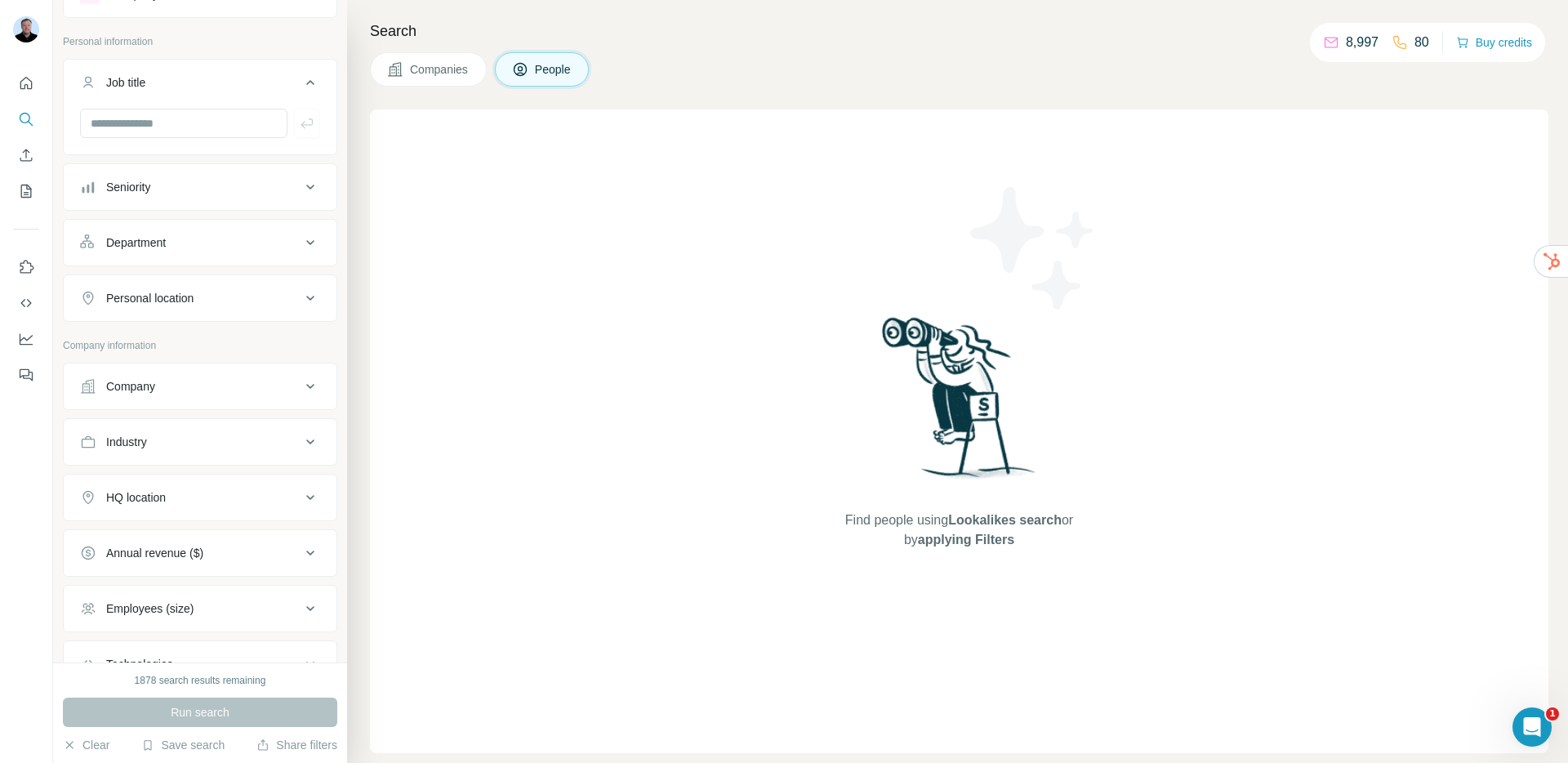
scroll to position [143, 0]
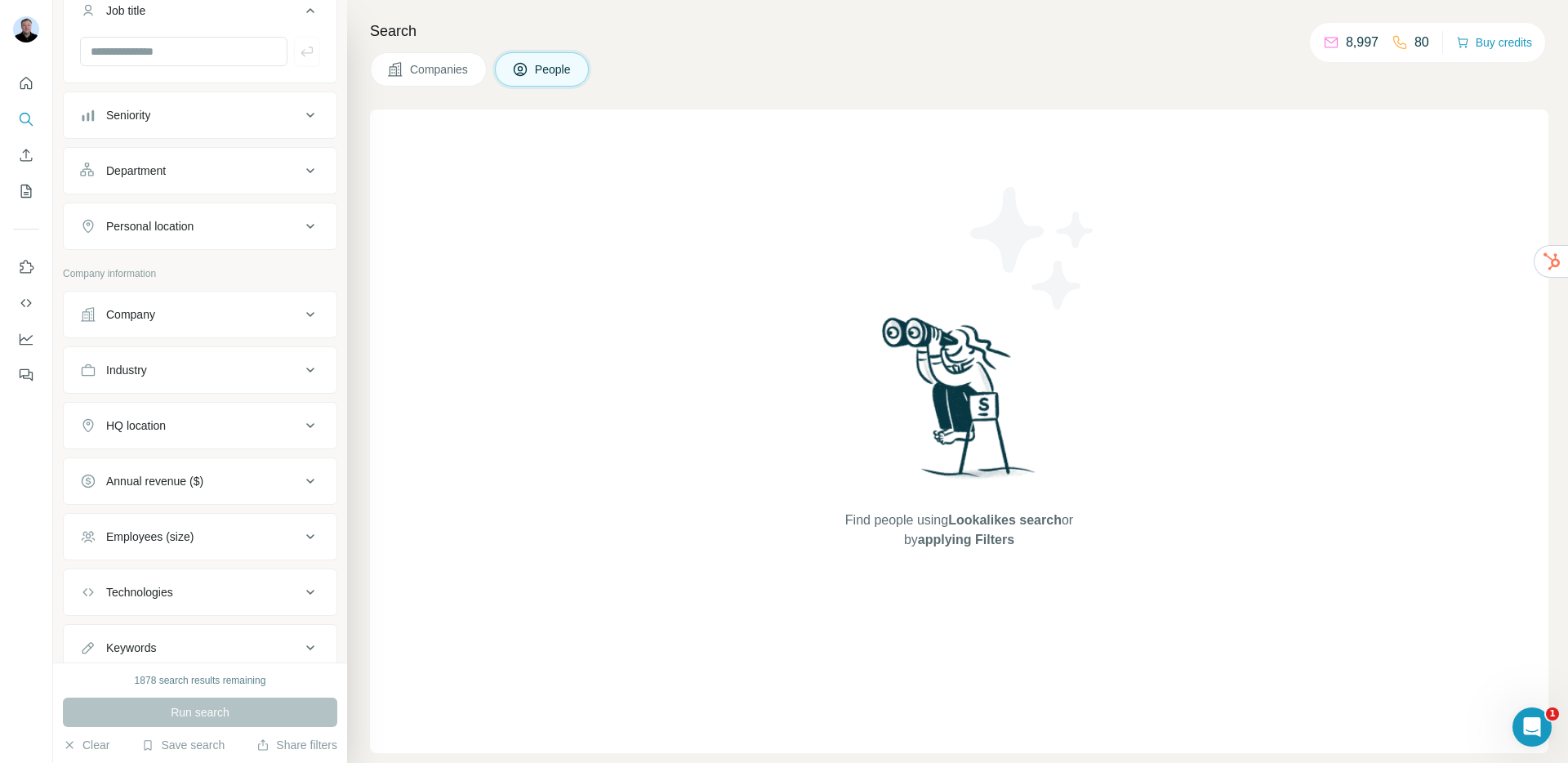
click at [157, 371] on div "Industry" at bounding box center [190, 369] width 221 height 16
click at [178, 418] on input at bounding box center [192, 411] width 202 height 18
click at [266, 266] on p "Company information" at bounding box center [199, 273] width 274 height 14
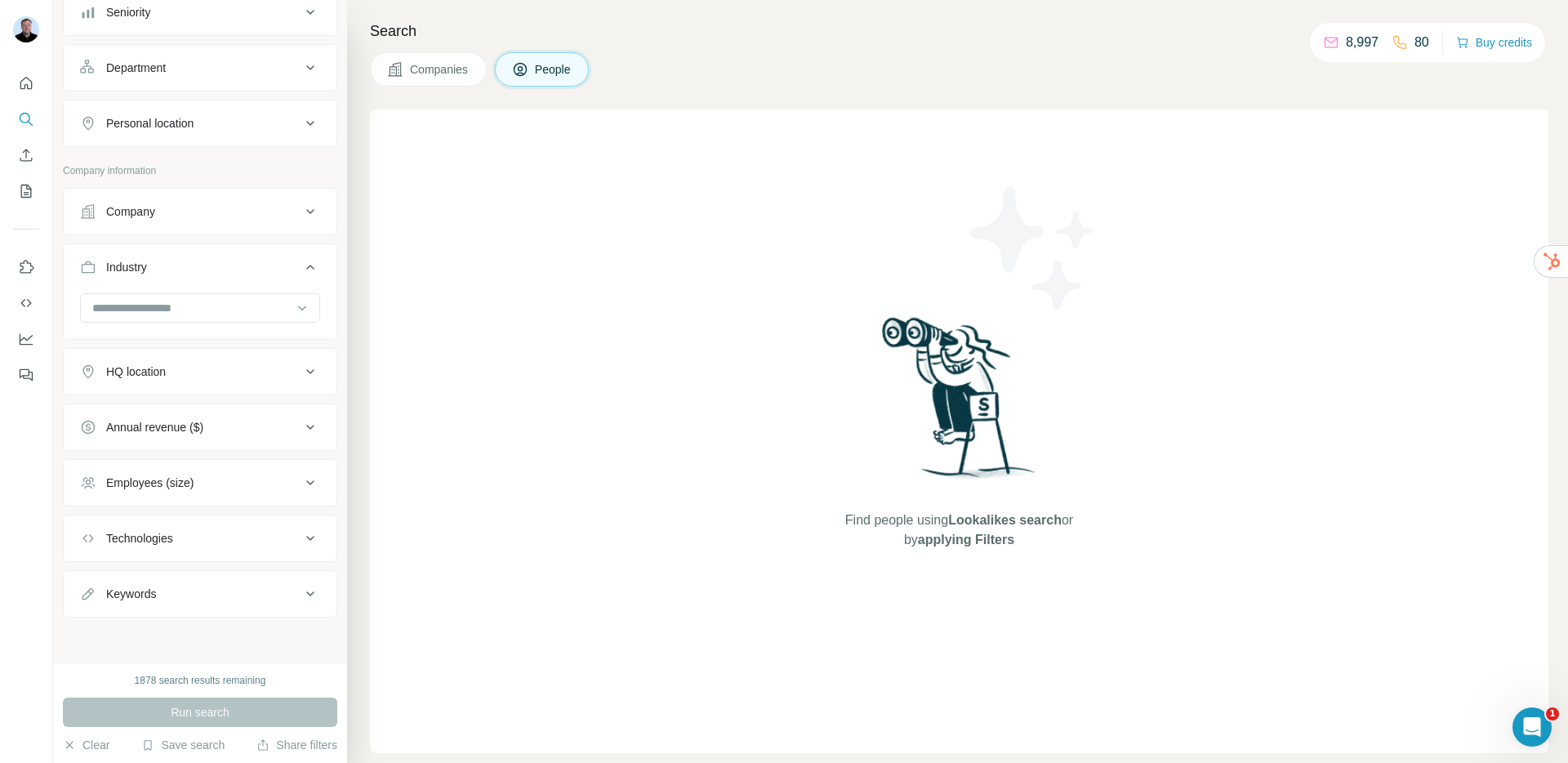
scroll to position [248, 0]
click at [27, 188] on icon "My lists" at bounding box center [28, 190] width 8 height 11
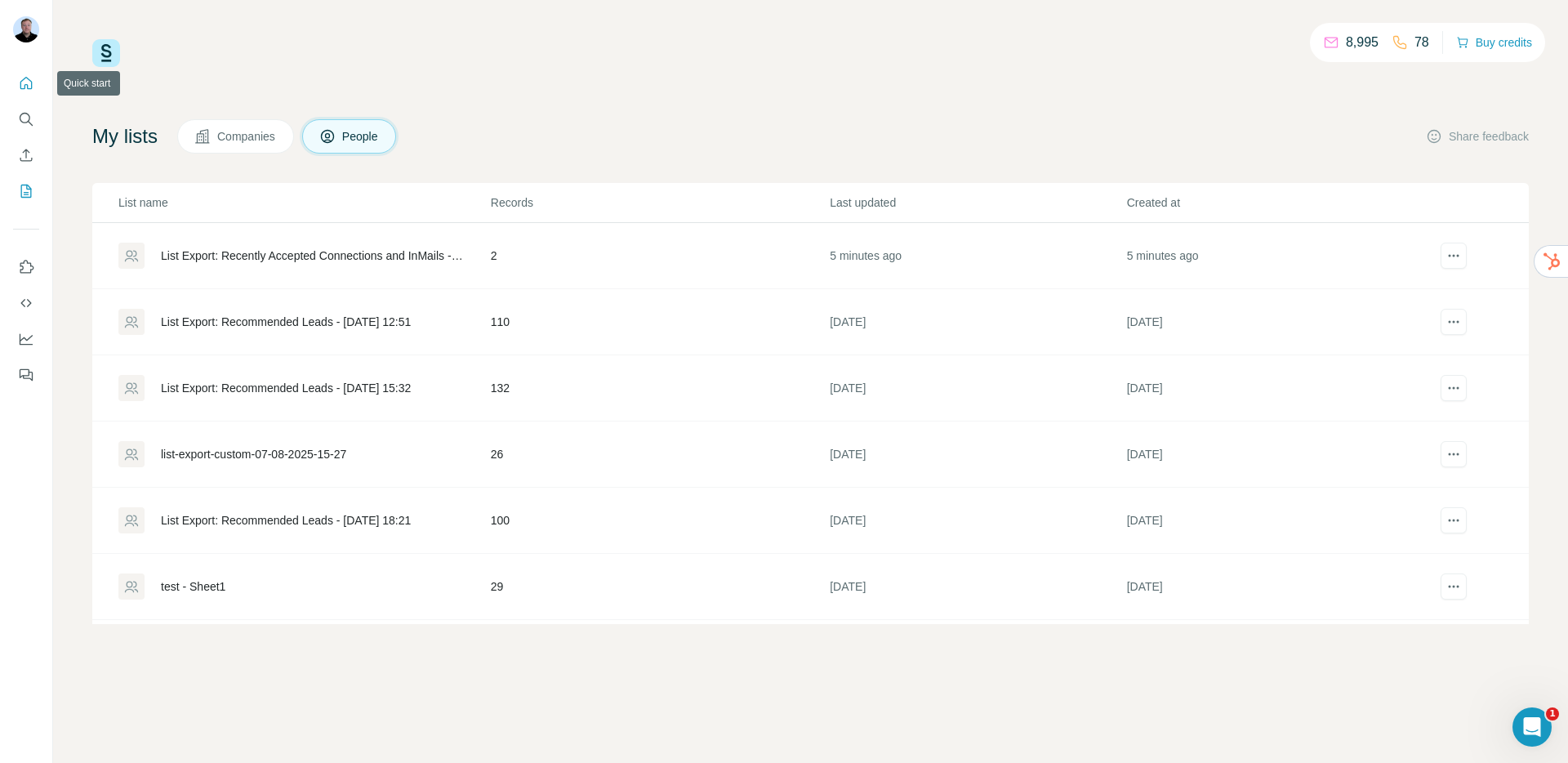
click at [25, 81] on icon "Quick start" at bounding box center [25, 83] width 16 height 16
